Goal: Information Seeking & Learning: Learn about a topic

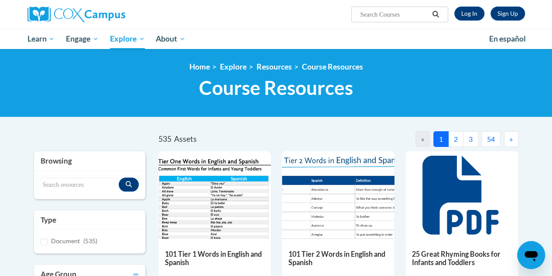
click at [382, 16] on input "Search..." at bounding box center [394, 14] width 70 height 10
type input "systematic and explicit phonics"
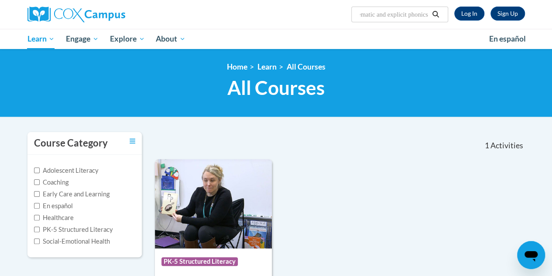
scroll to position [0, 19]
drag, startPoint x: 392, startPoint y: 17, endPoint x: 435, endPoint y: 14, distance: 42.8
click at [435, 14] on span "Search Search... systematic and explicit phonics" at bounding box center [400, 15] width 97 height 16
type input "systematic phonics"
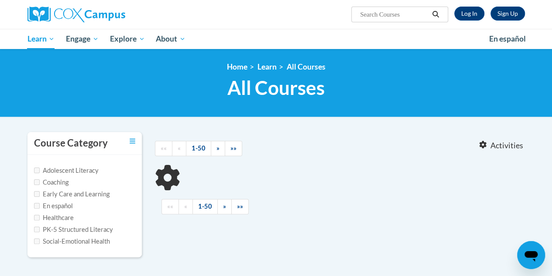
type input "systematic phonics"
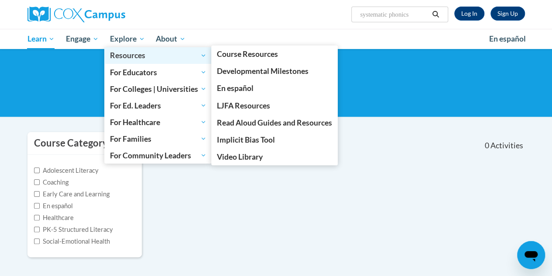
click at [124, 52] on span "Resources" at bounding box center [158, 55] width 97 height 10
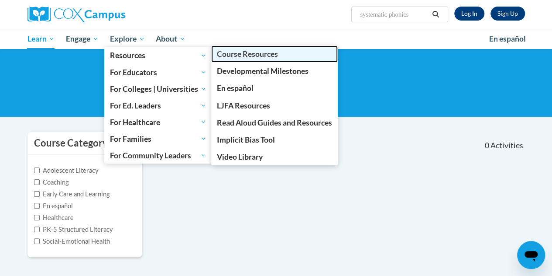
click at [228, 55] on span "Course Resources" at bounding box center [247, 53] width 61 height 9
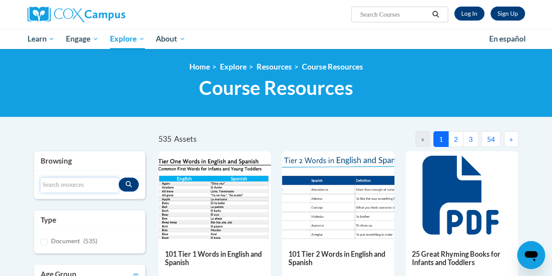
click at [76, 183] on input "Search resources" at bounding box center [80, 184] width 78 height 15
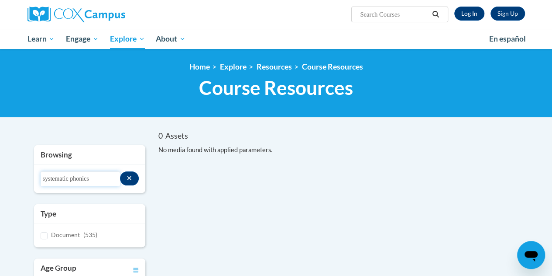
drag, startPoint x: 72, startPoint y: 179, endPoint x: 30, endPoint y: 180, distance: 42.0
type input "phonics"
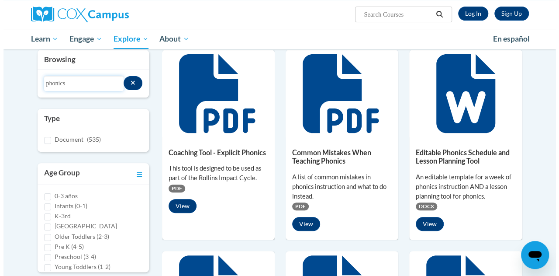
scroll to position [96, 0]
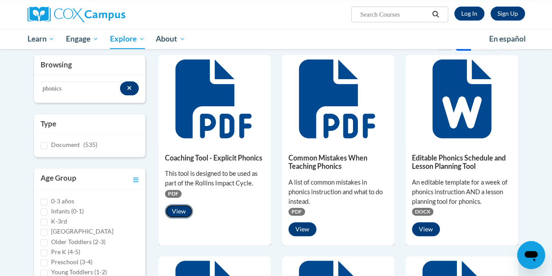
click at [185, 211] on button "View" at bounding box center [179, 211] width 28 height 14
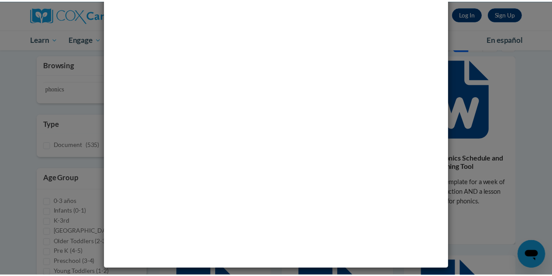
scroll to position [0, 0]
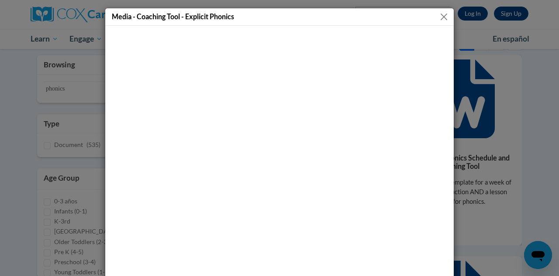
click at [439, 16] on button "Close" at bounding box center [443, 16] width 11 height 11
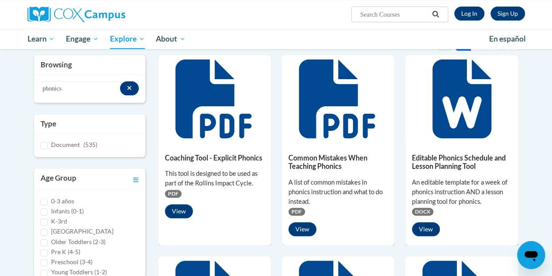
click at [455, 154] on h5 "Editable Phonics Schedule and Lesson Planning Tool" at bounding box center [462, 161] width 100 height 17
click at [429, 228] on button "View" at bounding box center [426, 229] width 28 height 14
click at [467, 124] on icon at bounding box center [462, 98] width 59 height 79
click at [451, 121] on icon at bounding box center [462, 98] width 59 height 79
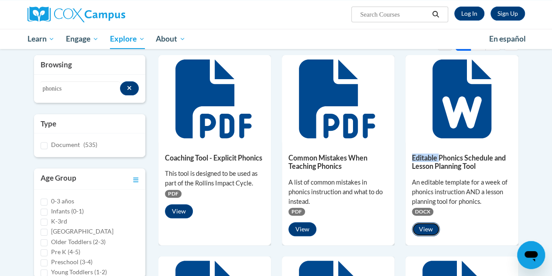
click at [430, 226] on button "View" at bounding box center [426, 229] width 28 height 14
click at [451, 122] on icon at bounding box center [462, 98] width 59 height 79
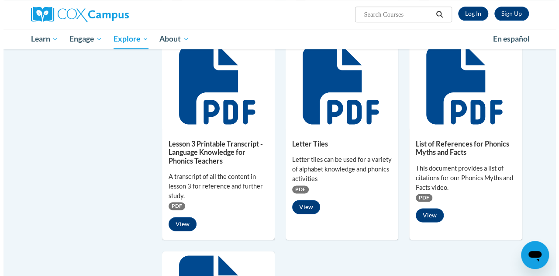
scroll to position [522, 0]
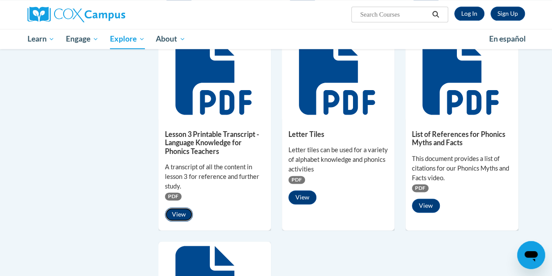
click at [171, 210] on button "View" at bounding box center [179, 214] width 28 height 14
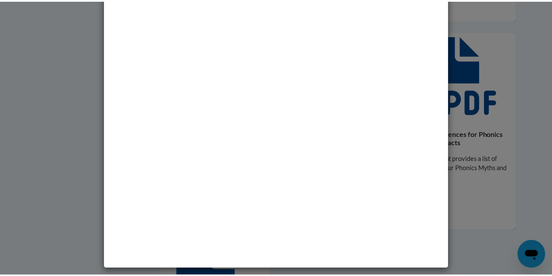
scroll to position [0, 0]
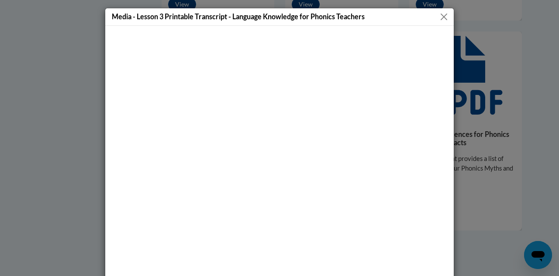
click at [503, 69] on div "Media - Lesson 3 Printable Transcript - Language Knowledge for Phonics Teachers" at bounding box center [279, 138] width 559 height 276
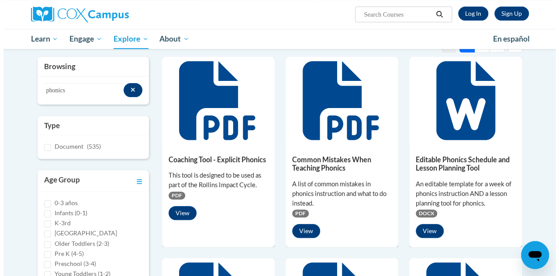
scroll to position [103, 0]
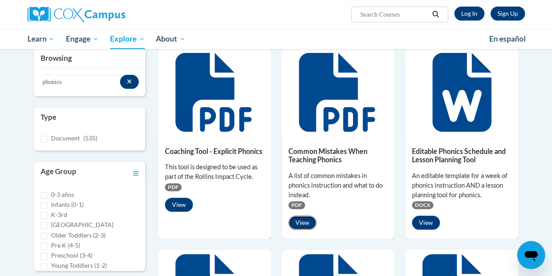
click at [308, 220] on button "View" at bounding box center [303, 222] width 28 height 14
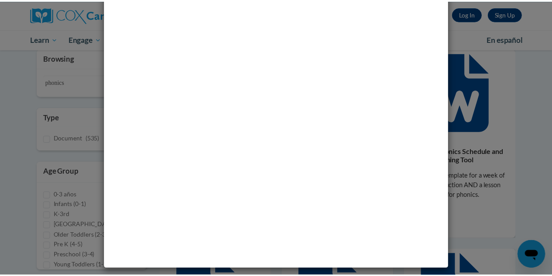
scroll to position [0, 0]
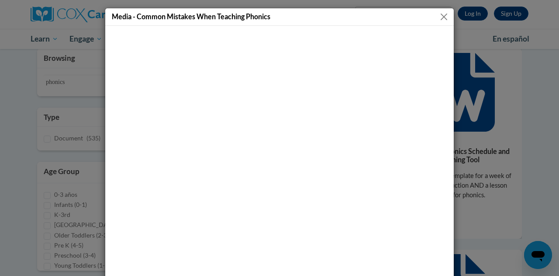
click at [441, 16] on button "Close" at bounding box center [443, 16] width 11 height 11
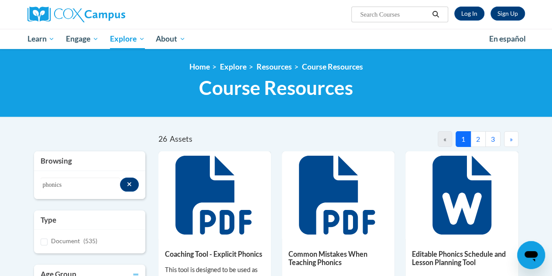
click at [480, 145] on button "2" at bounding box center [478, 139] width 15 height 16
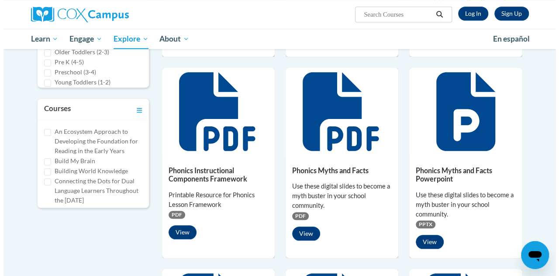
scroll to position [287, 0]
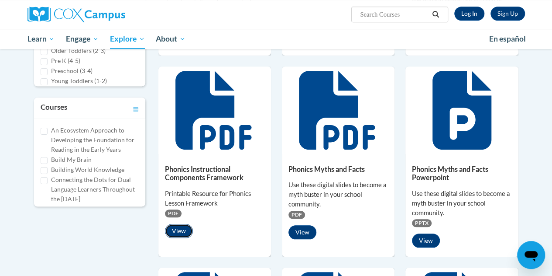
click at [184, 226] on button "View" at bounding box center [179, 231] width 28 height 14
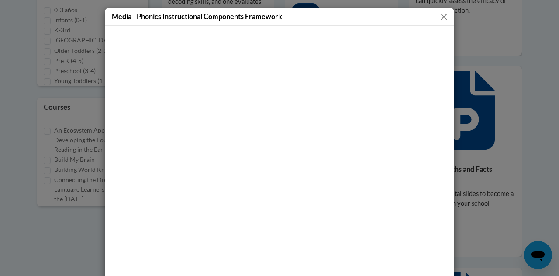
click at [519, 67] on div "Media - Phonics Instructional Components Framework" at bounding box center [279, 138] width 559 height 276
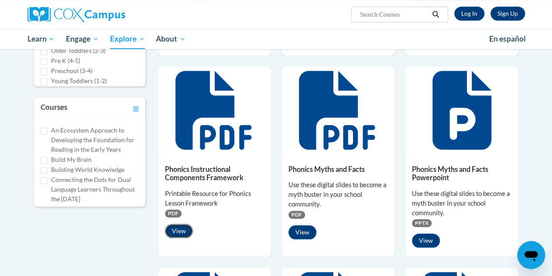
click at [184, 227] on button "View" at bounding box center [179, 231] width 28 height 14
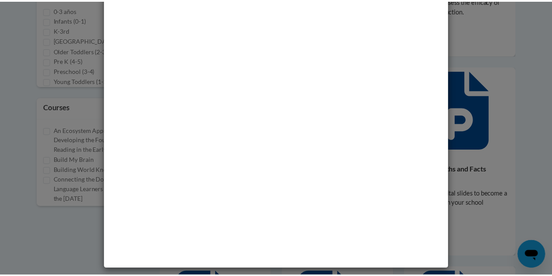
scroll to position [0, 0]
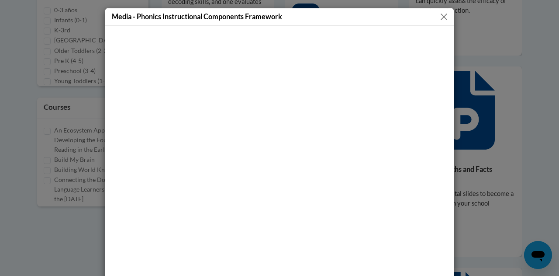
click at [441, 13] on button "Close" at bounding box center [443, 16] width 11 height 11
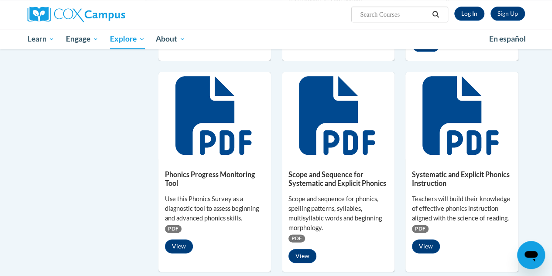
scroll to position [483, 0]
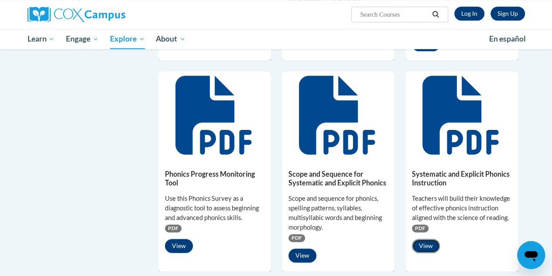
click at [423, 242] on button "View" at bounding box center [426, 245] width 28 height 14
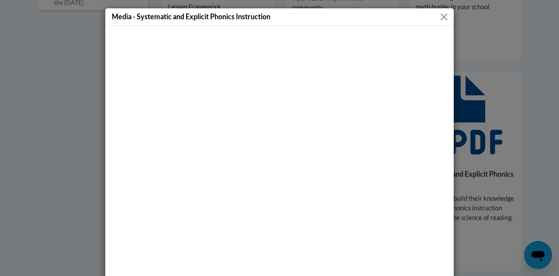
click at [442, 17] on button "Close" at bounding box center [443, 16] width 11 height 11
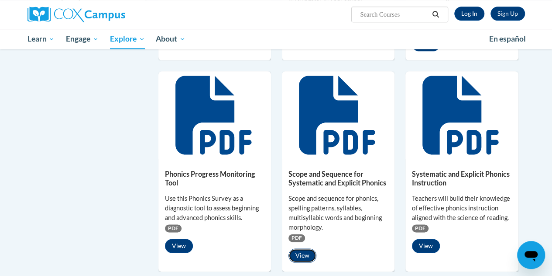
click at [304, 250] on button "View" at bounding box center [303, 255] width 28 height 14
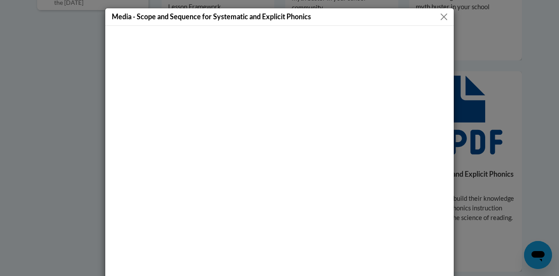
click at [441, 18] on button "Close" at bounding box center [443, 16] width 11 height 11
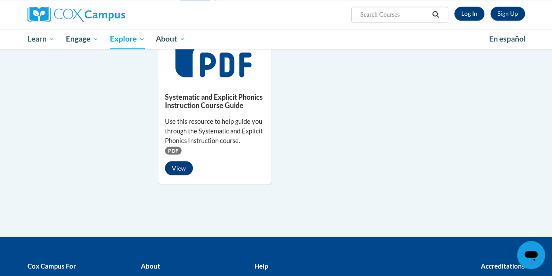
scroll to position [776, 0]
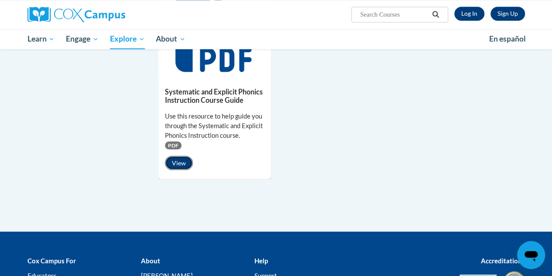
click at [186, 159] on button "View" at bounding box center [179, 162] width 28 height 14
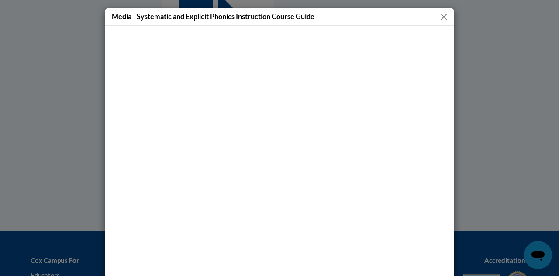
click at [444, 15] on button "Close" at bounding box center [443, 16] width 11 height 11
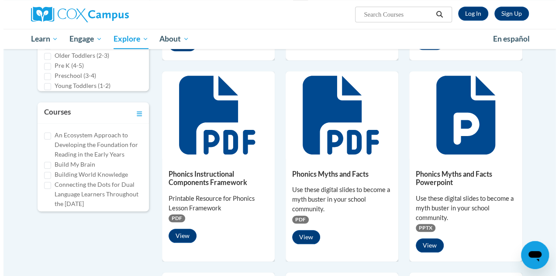
scroll to position [281, 0]
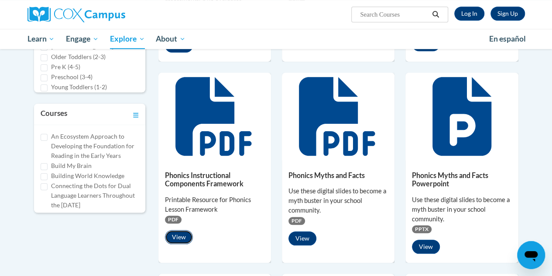
click at [182, 234] on button "View" at bounding box center [179, 237] width 28 height 14
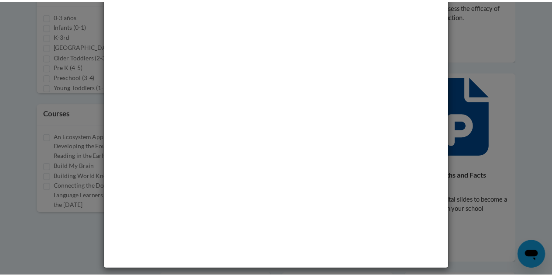
scroll to position [0, 0]
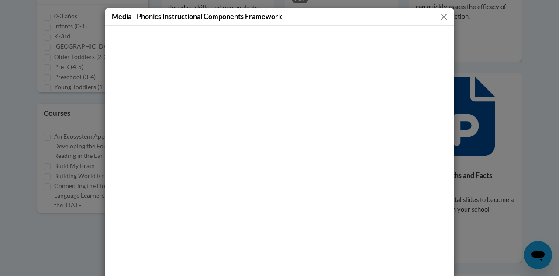
click at [441, 16] on button "Close" at bounding box center [443, 16] width 11 height 11
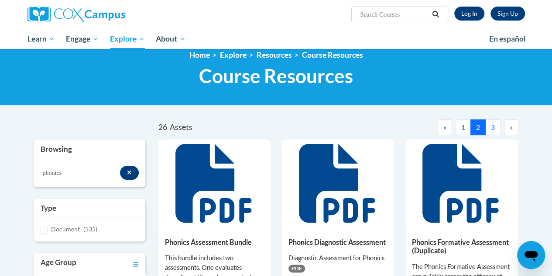
scroll to position [11, 0]
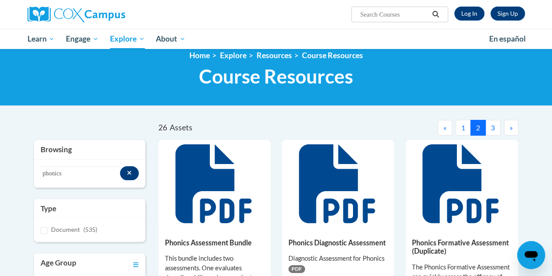
click at [490, 130] on button "3" at bounding box center [493, 128] width 15 height 16
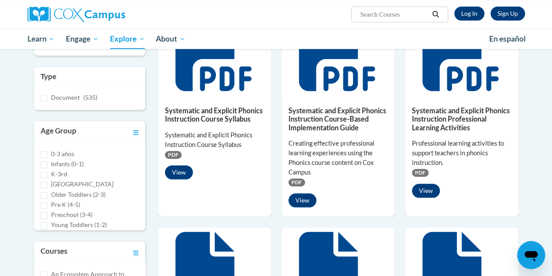
scroll to position [146, 0]
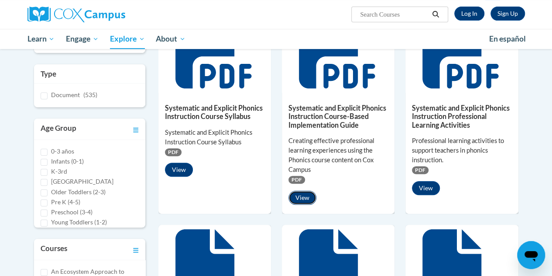
click at [303, 195] on button "View" at bounding box center [303, 197] width 28 height 14
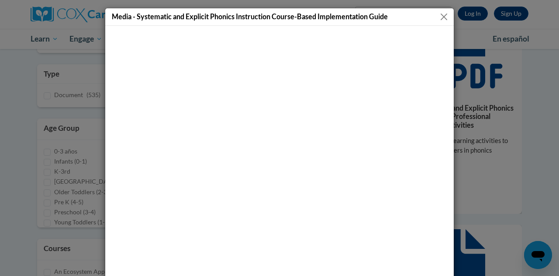
click at [439, 19] on button "Close" at bounding box center [443, 16] width 11 height 11
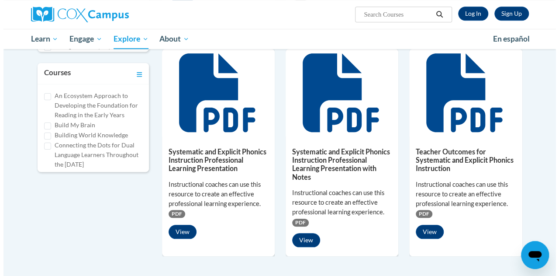
scroll to position [322, 0]
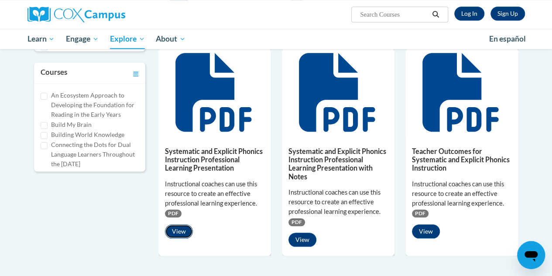
click at [181, 228] on button "View" at bounding box center [179, 231] width 28 height 14
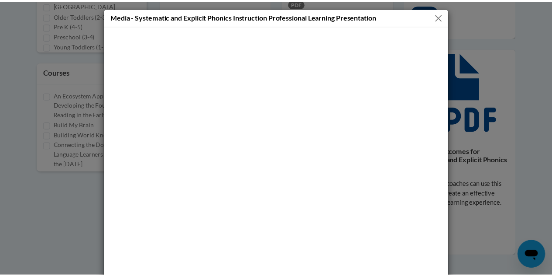
scroll to position [35, 0]
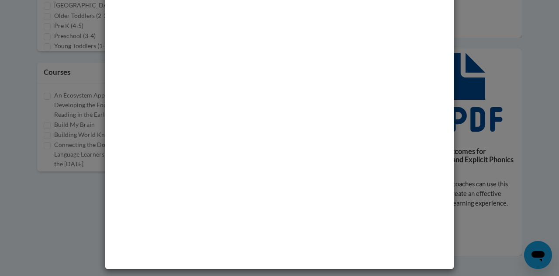
click at [513, 60] on div "Media - Systematic and Explicit Phonics Instruction Professional Learning Prese…" at bounding box center [279, 138] width 559 height 276
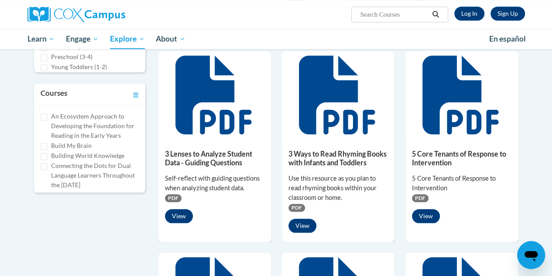
scroll to position [300, 0]
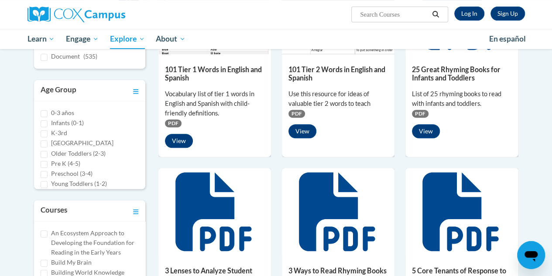
scroll to position [163, 0]
